Goal: Task Accomplishment & Management: Complete application form

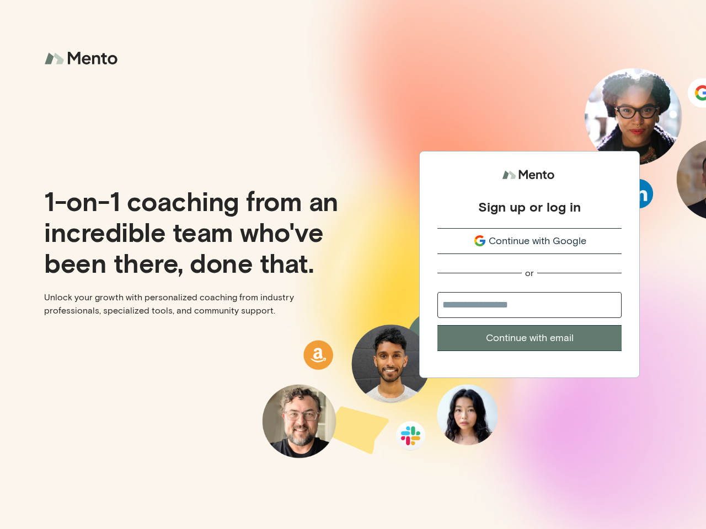
click at [353, 265] on div "Sign up or log in Continue with Google or Continue with email" at bounding box center [529, 264] width 353 height 529
click at [530, 241] on span "Continue with Google" at bounding box center [538, 241] width 98 height 15
click at [530, 338] on button "Continue with email" at bounding box center [529, 338] width 184 height 26
